Goal: Task Accomplishment & Management: Manage account settings

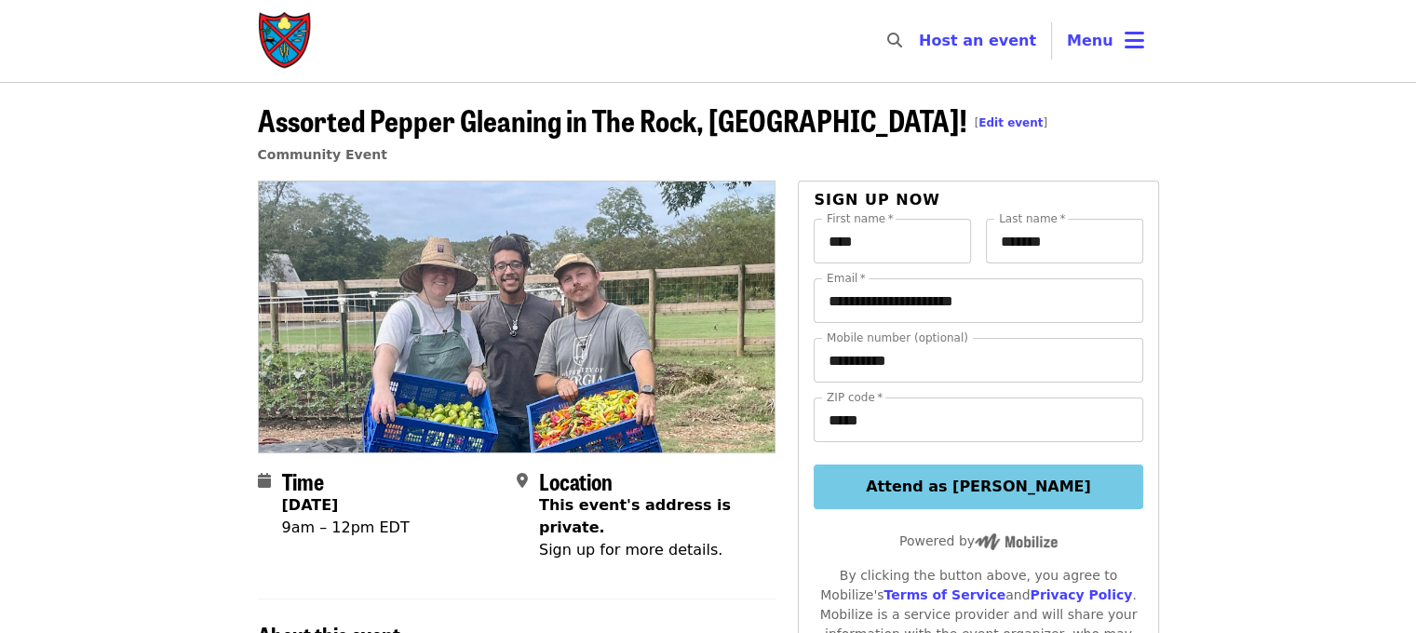
click at [975, 129] on span "[ Edit event ]" at bounding box center [1012, 115] width 74 height 34
click at [978, 124] on link "Edit event" at bounding box center [1010, 122] width 64 height 13
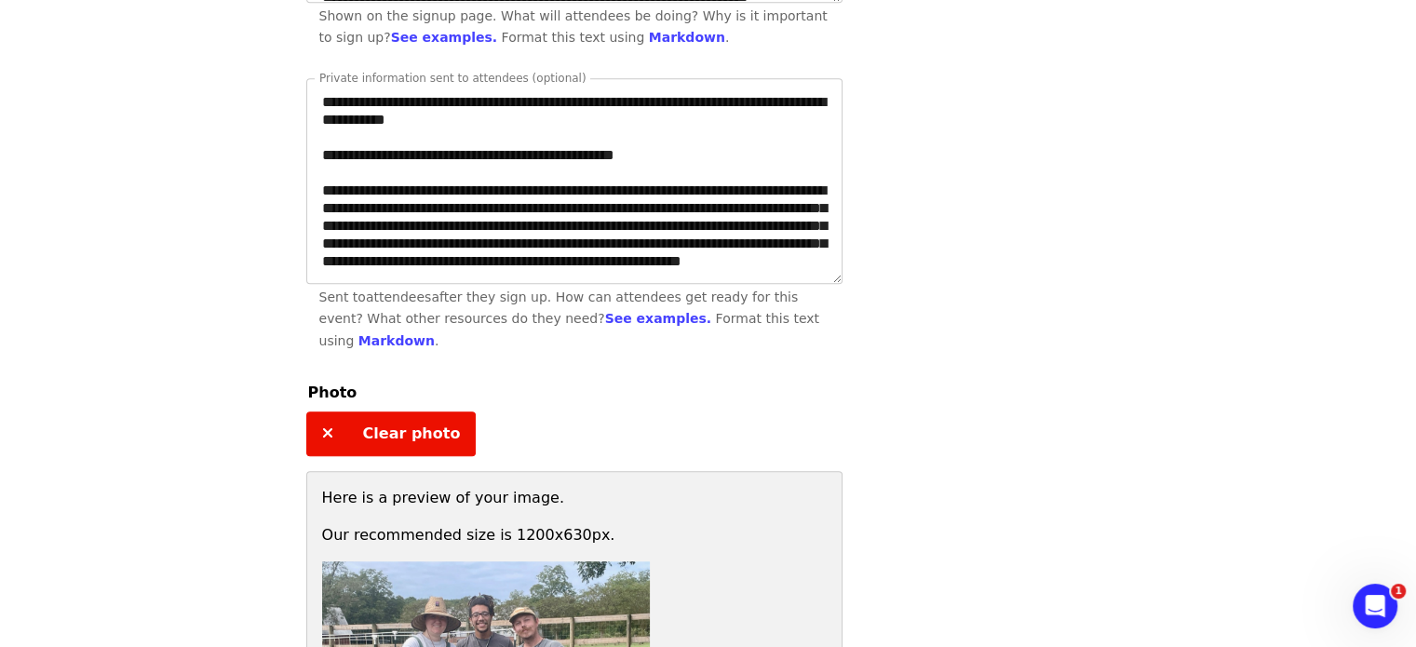
scroll to position [1210, 0]
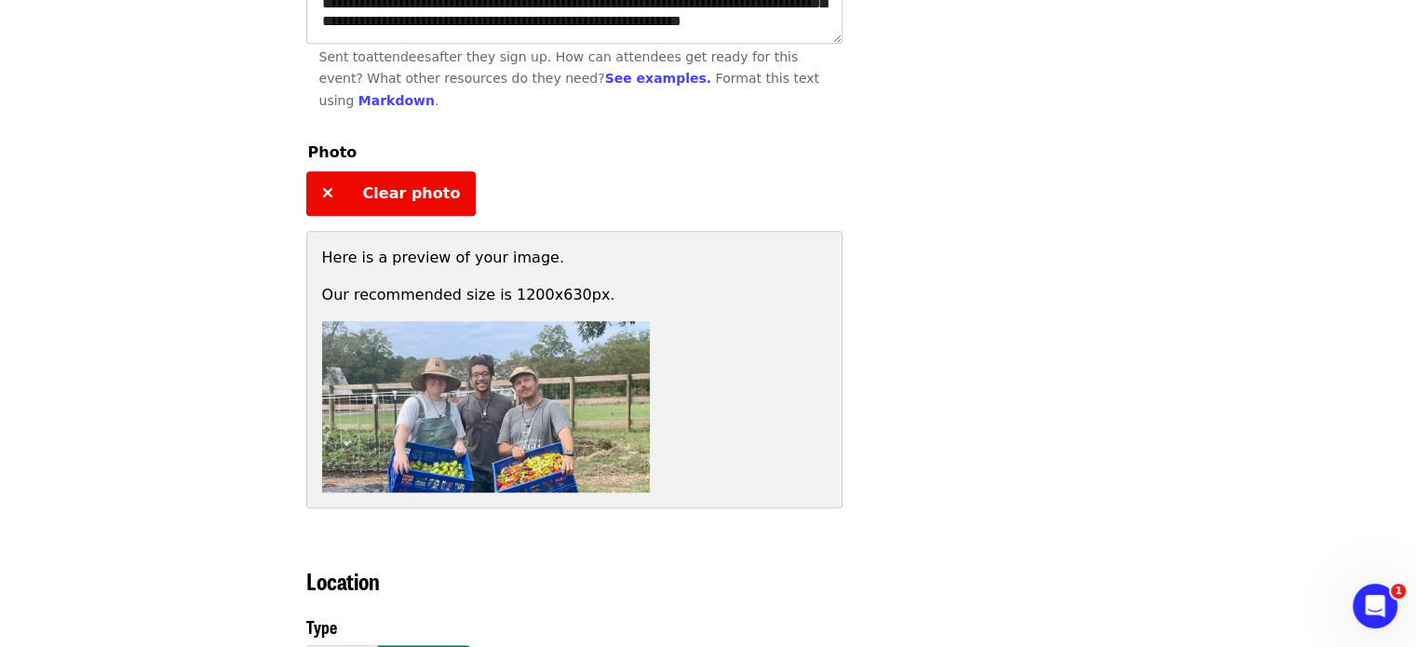
click at [364, 184] on span "Clear photo" at bounding box center [412, 193] width 98 height 18
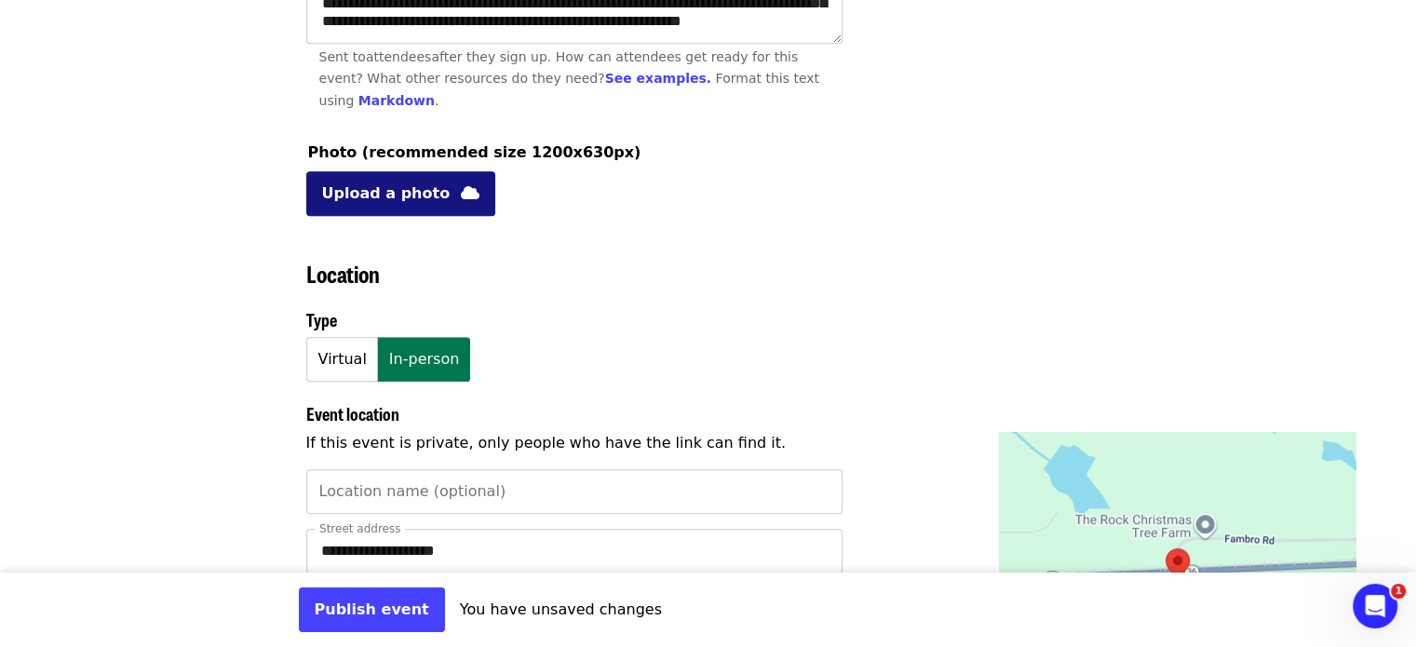
click at [399, 182] on span "Upload a photo" at bounding box center [386, 193] width 128 height 22
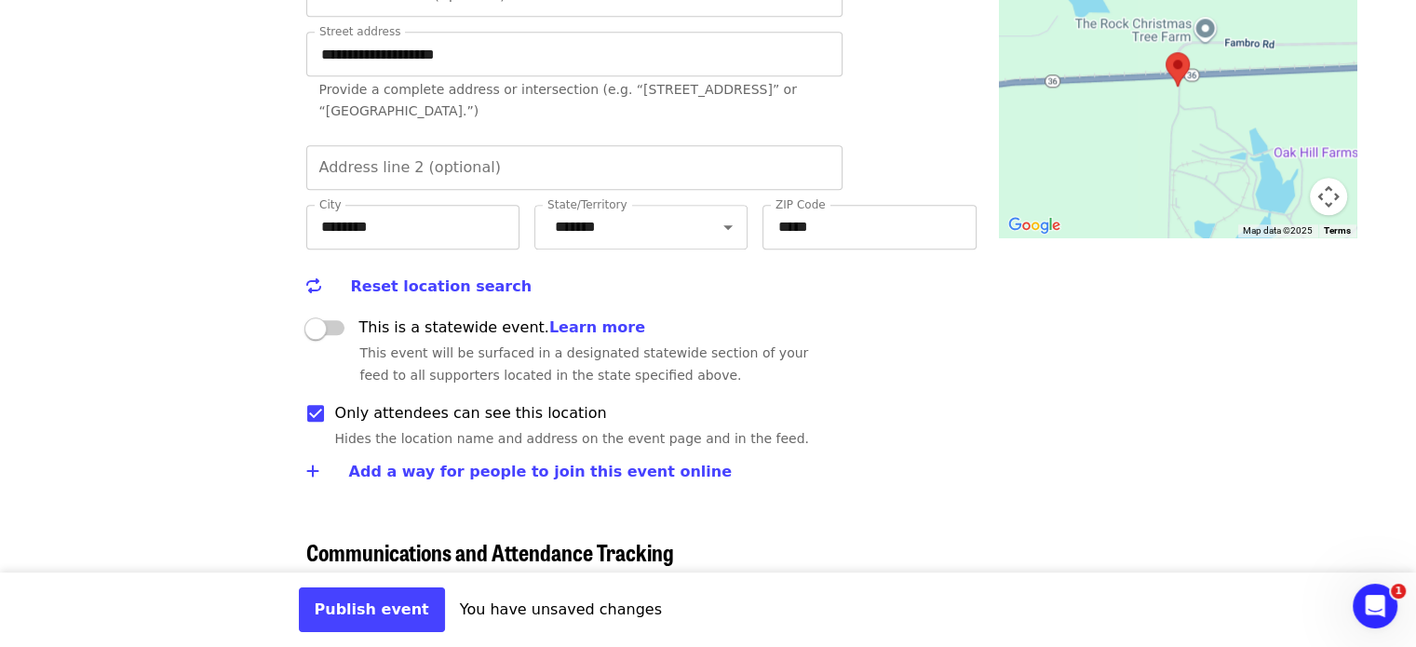
scroll to position [2234, 0]
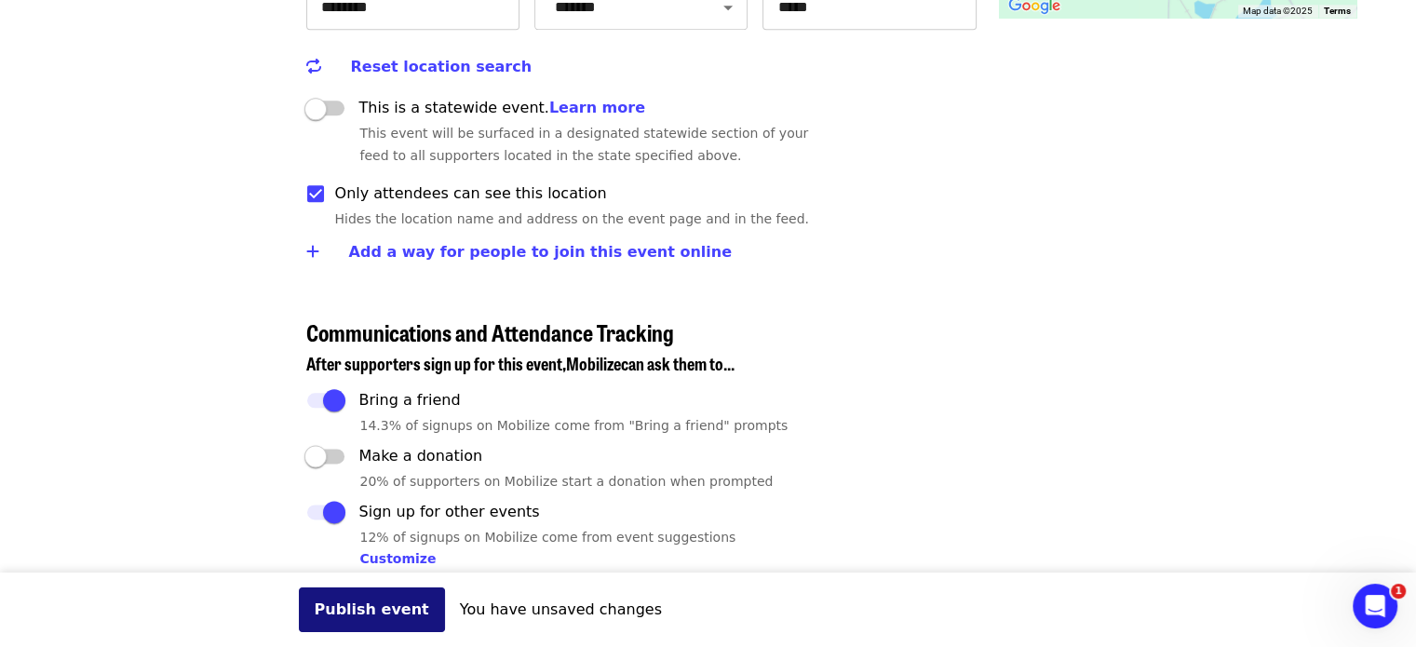
click at [350, 625] on button "Publish event" at bounding box center [372, 609] width 146 height 45
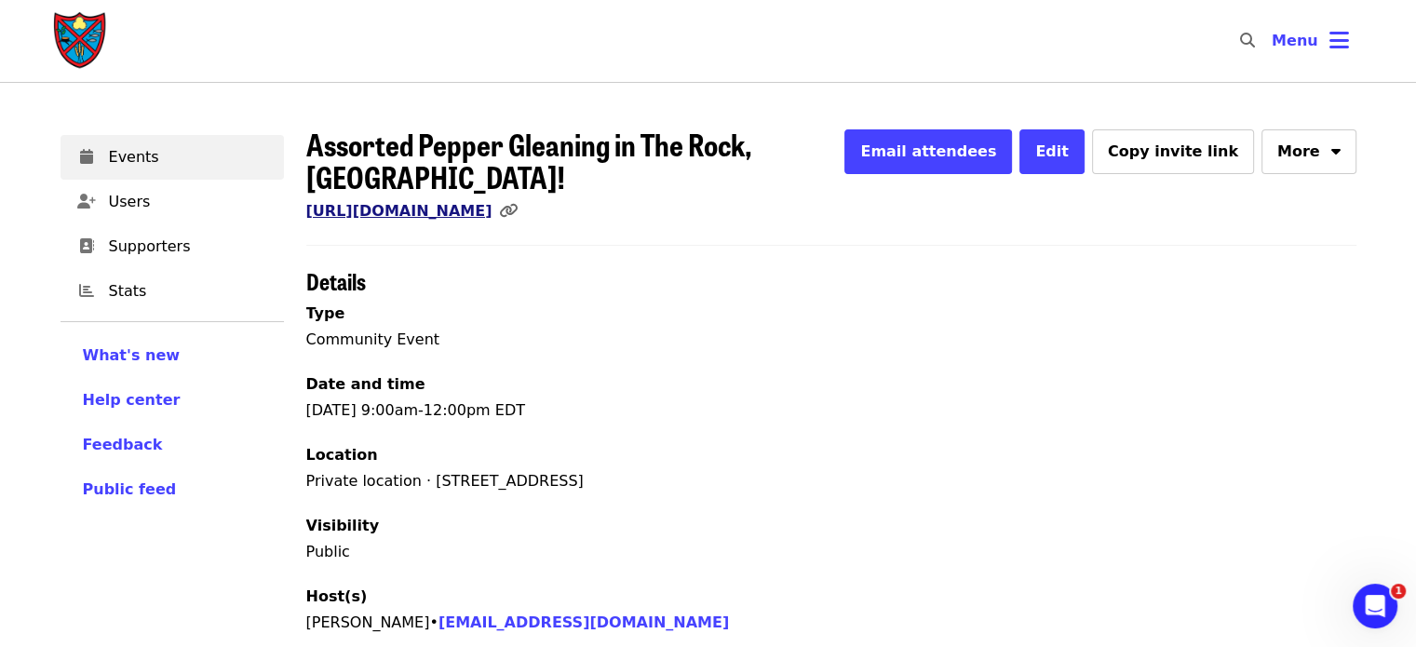
click at [492, 202] on link "[URL][DOMAIN_NAME]" at bounding box center [399, 211] width 186 height 18
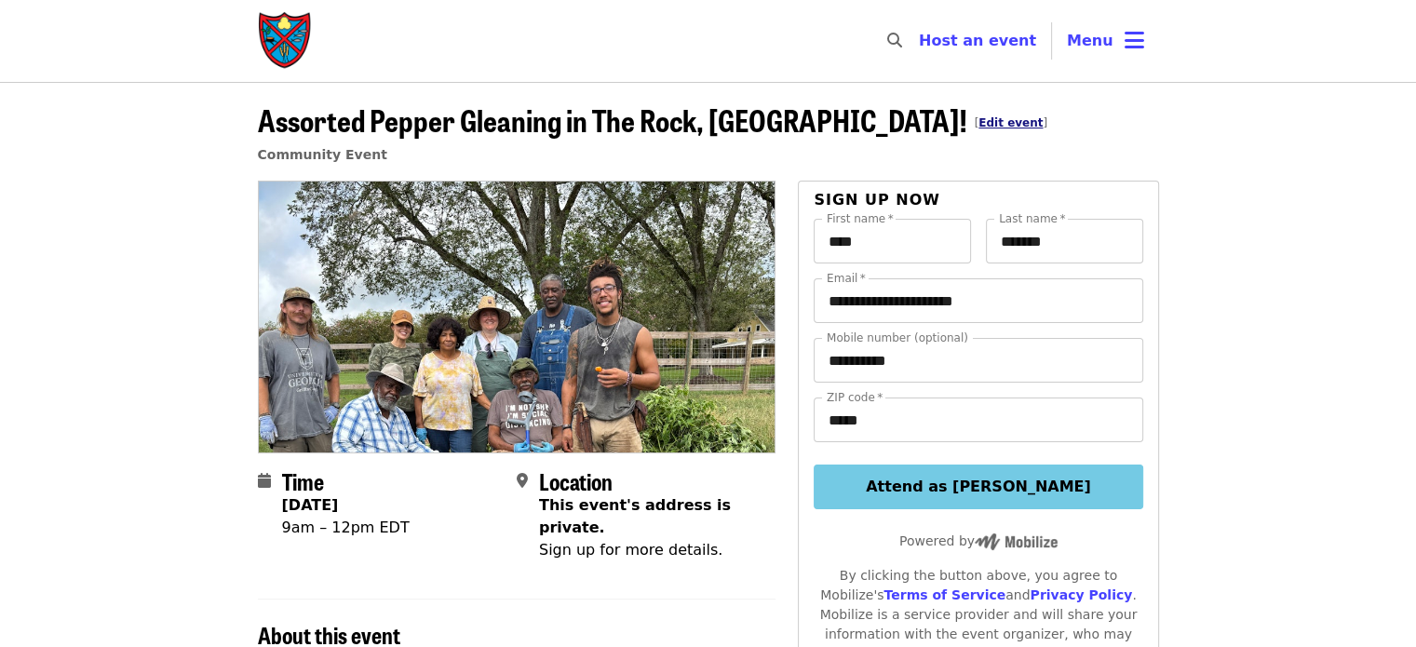
click at [978, 118] on link "Edit event" at bounding box center [1010, 122] width 64 height 13
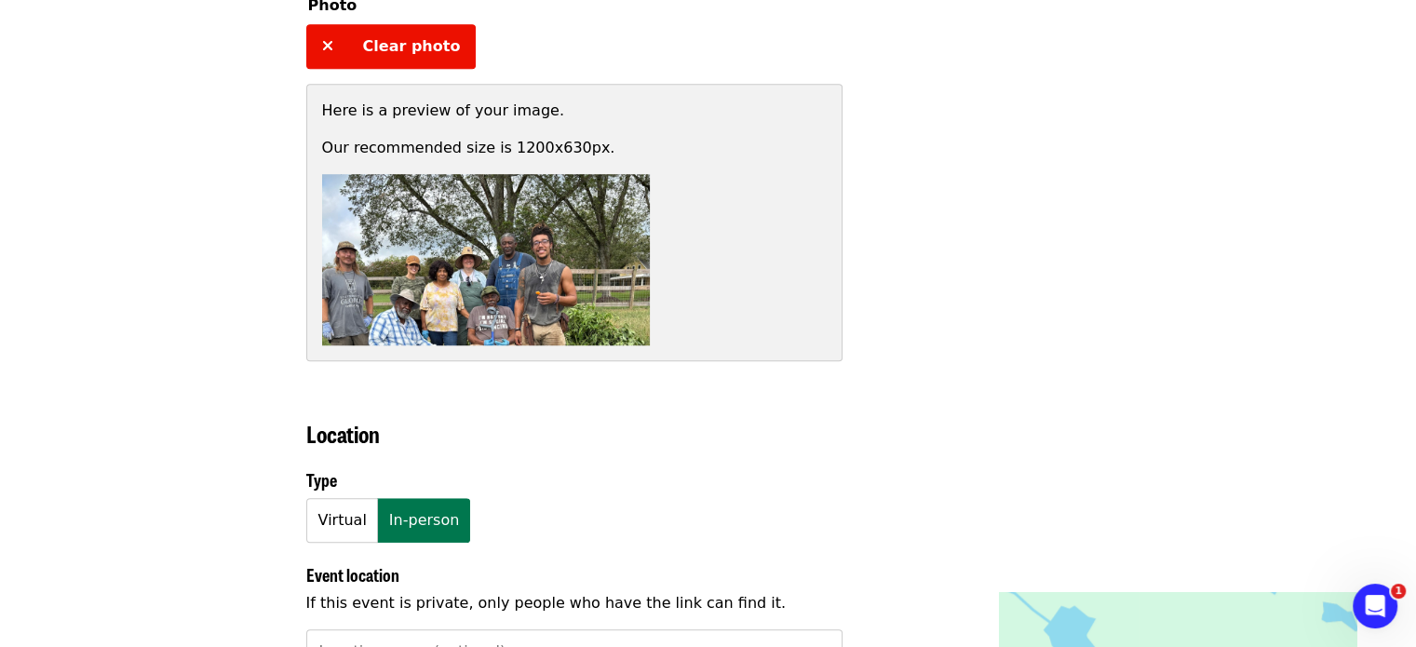
scroll to position [1303, 0]
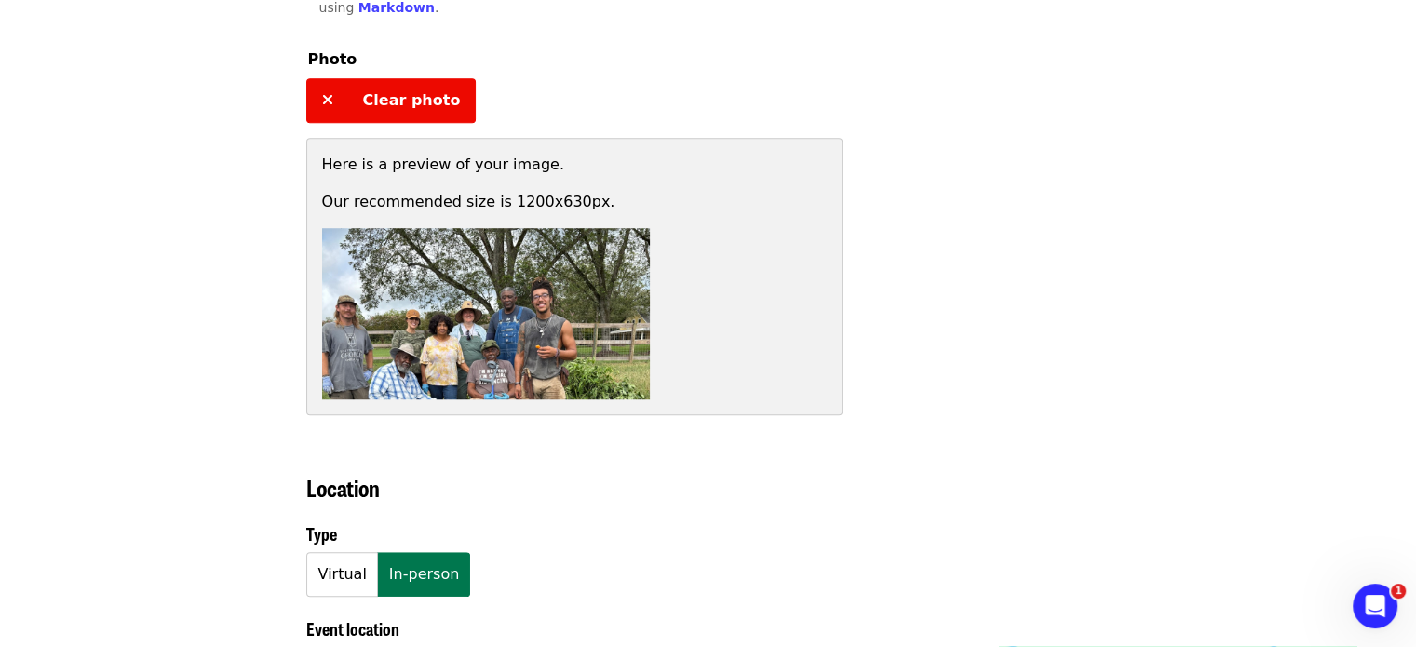
click at [436, 78] on button "Clear photo" at bounding box center [391, 100] width 170 height 45
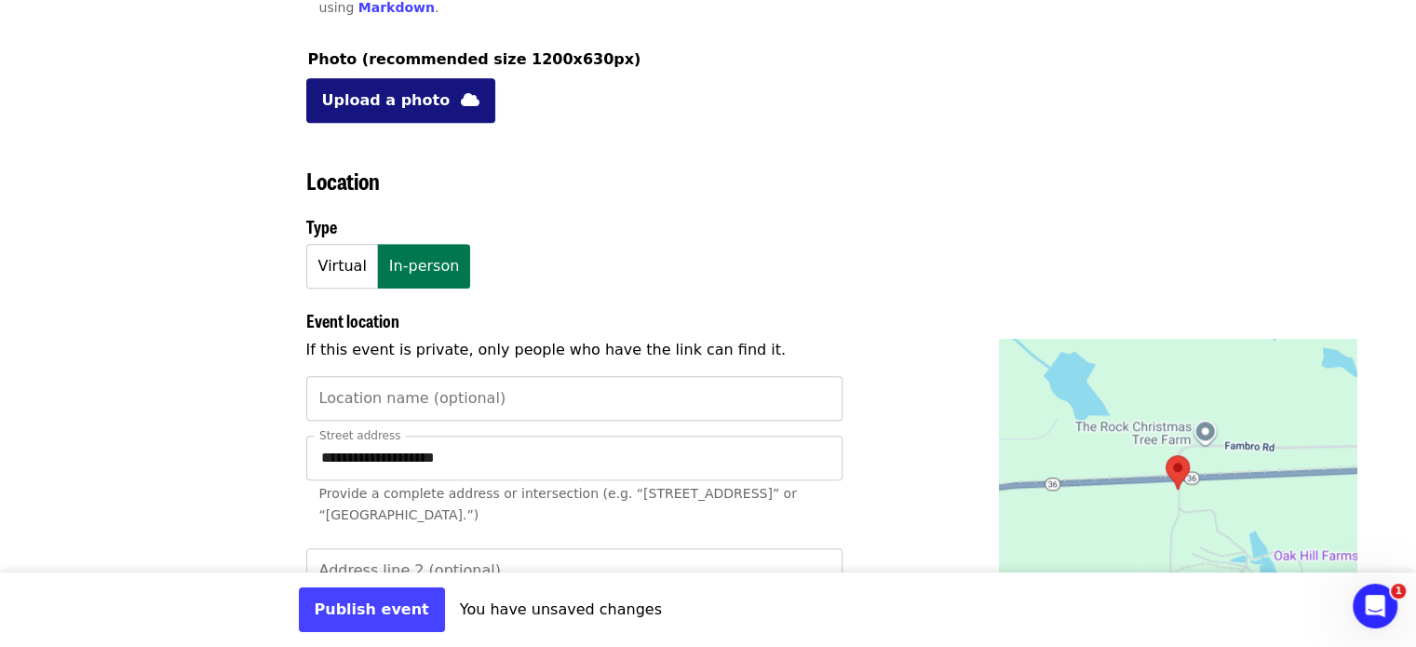
click at [416, 89] on span "Upload a photo" at bounding box center [386, 100] width 128 height 22
click at [402, 89] on span "Upload a photo" at bounding box center [386, 100] width 128 height 22
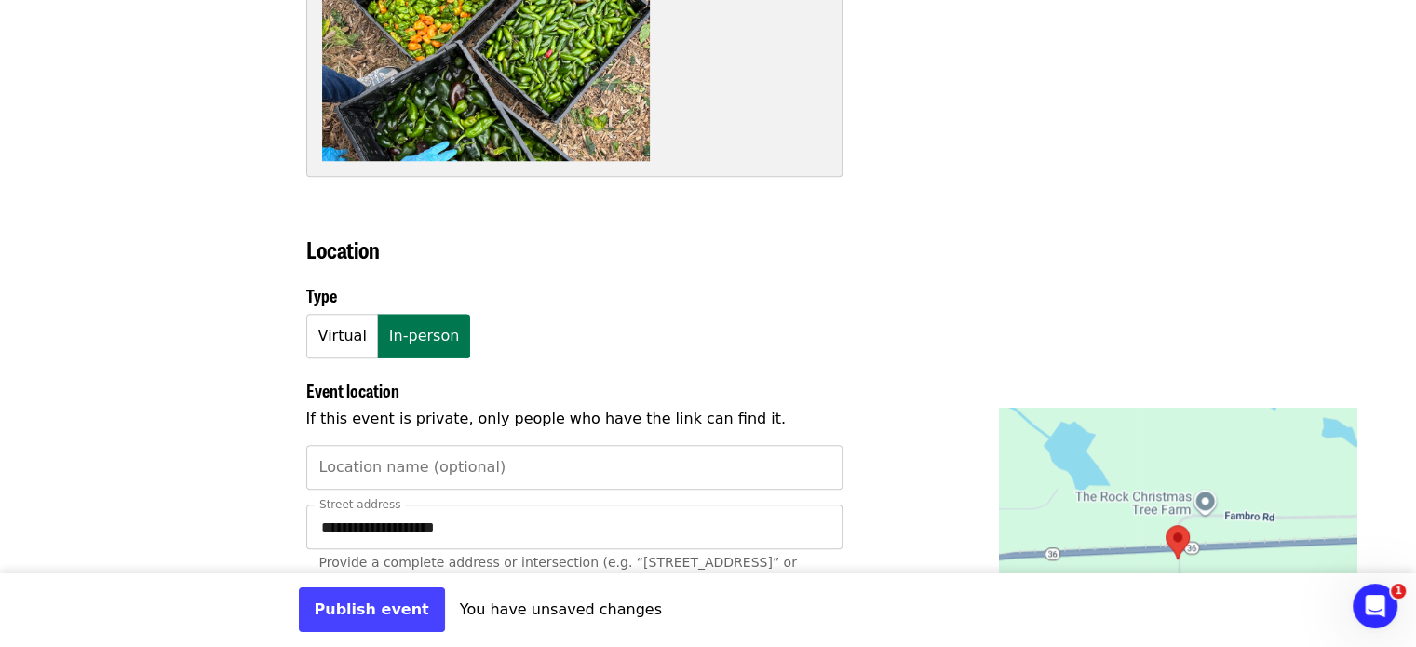
scroll to position [1769, 0]
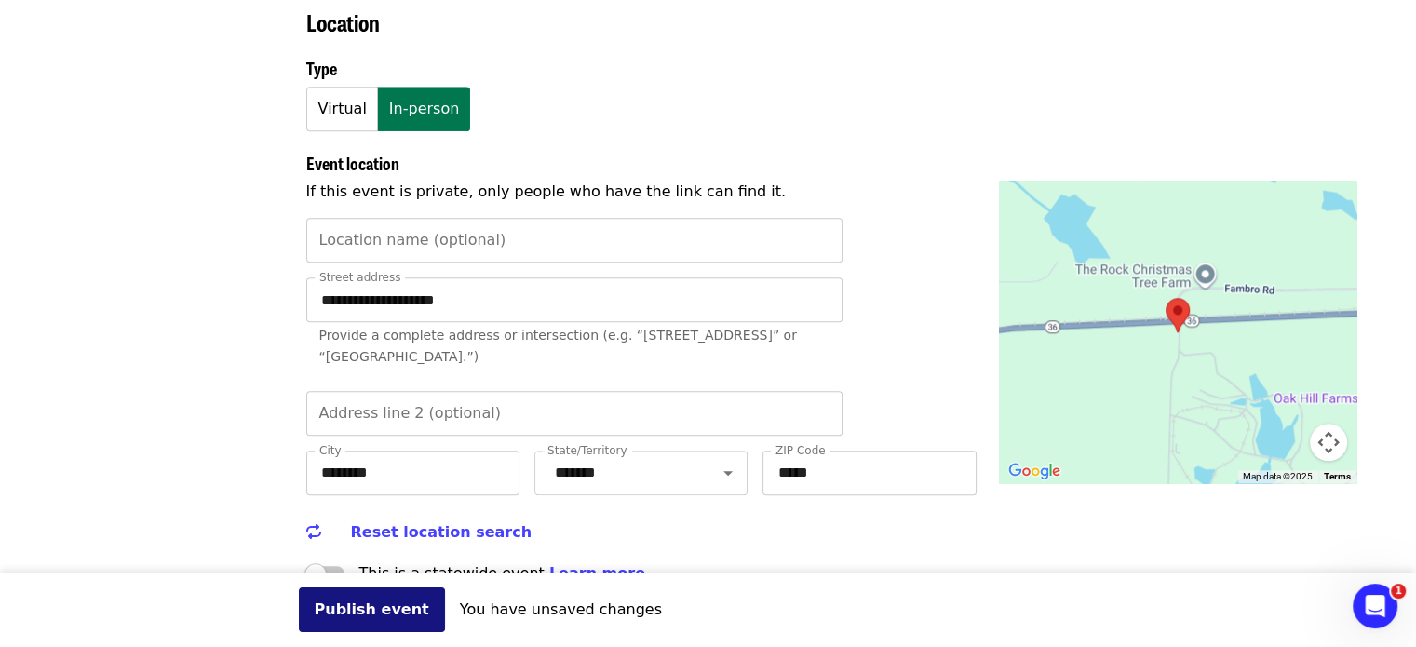
click at [354, 612] on button "Publish event" at bounding box center [372, 609] width 146 height 45
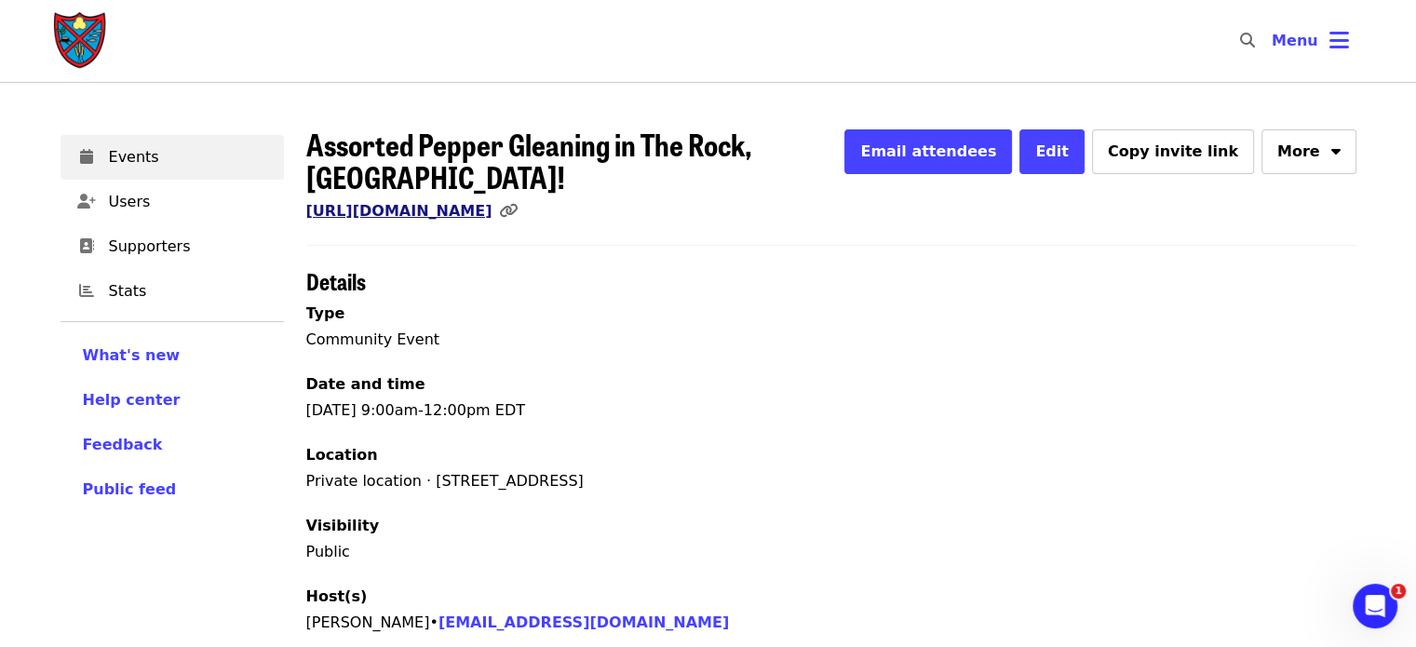
click at [492, 202] on link "[URL][DOMAIN_NAME]" at bounding box center [399, 211] width 186 height 18
